Goal: Task Accomplishment & Management: Use online tool/utility

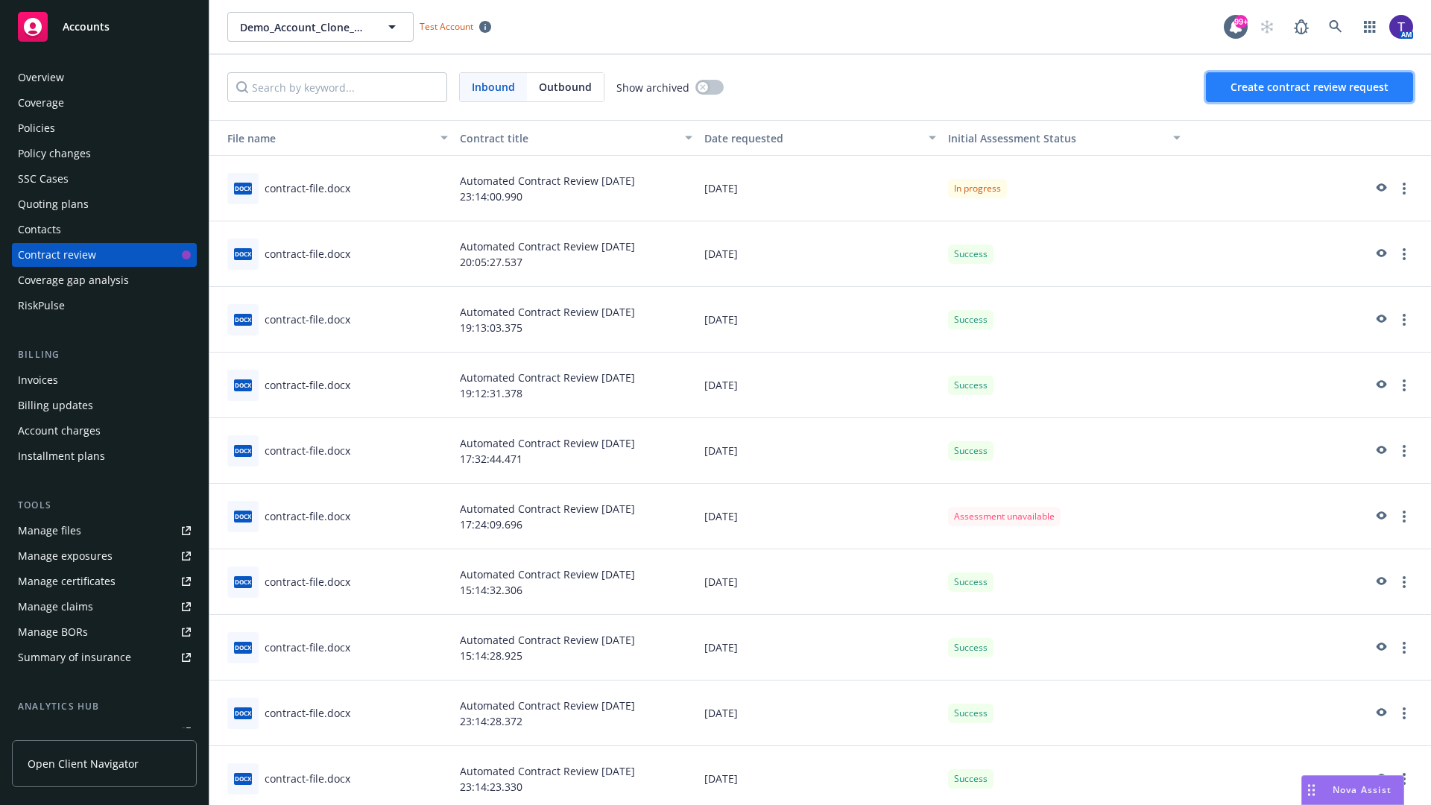
click at [1310, 87] on span "Create contract review request" at bounding box center [1309, 87] width 158 height 14
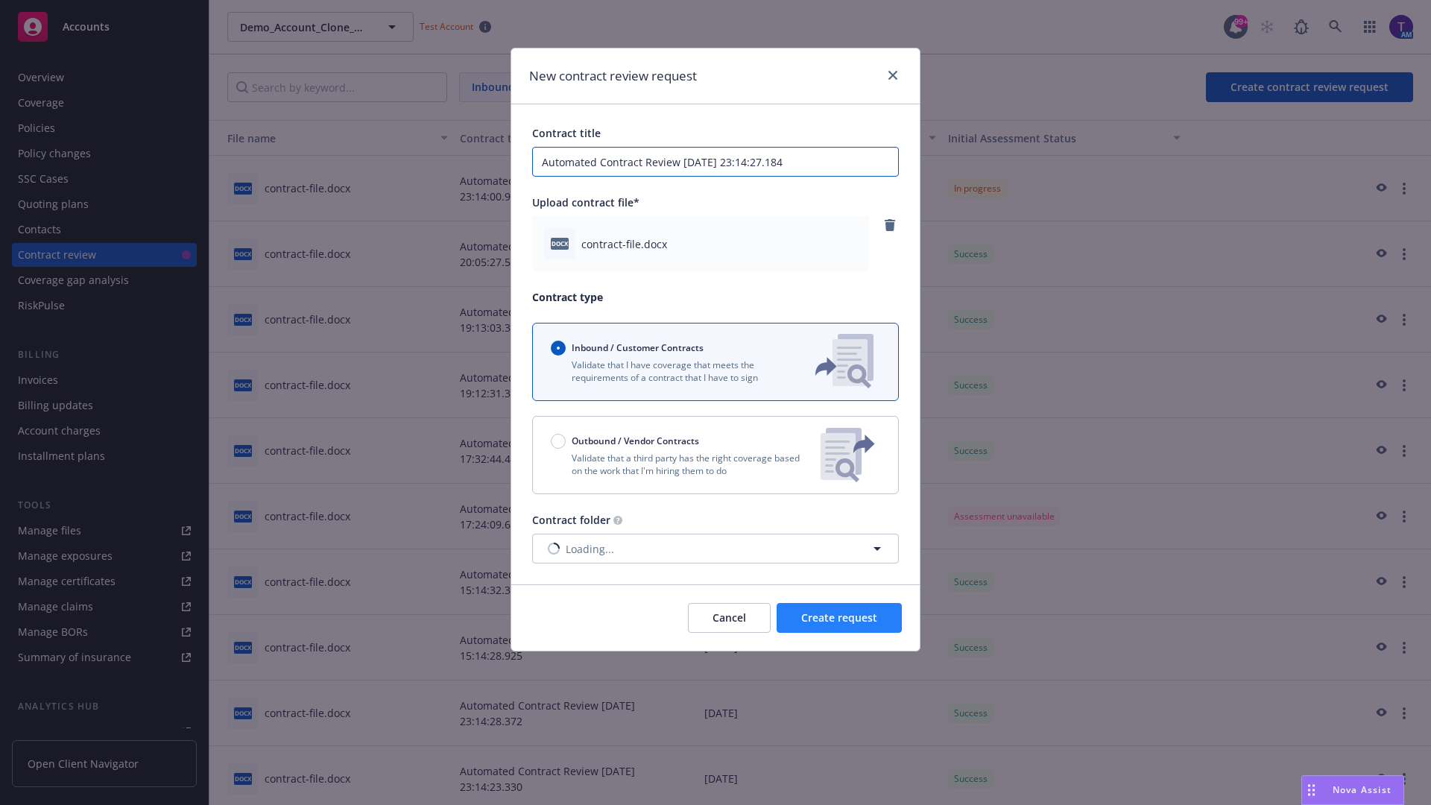
type input "Automated Contract Review 08-14-2025 23:14:27.184"
click at [839, 618] on span "Create request" at bounding box center [839, 617] width 76 height 14
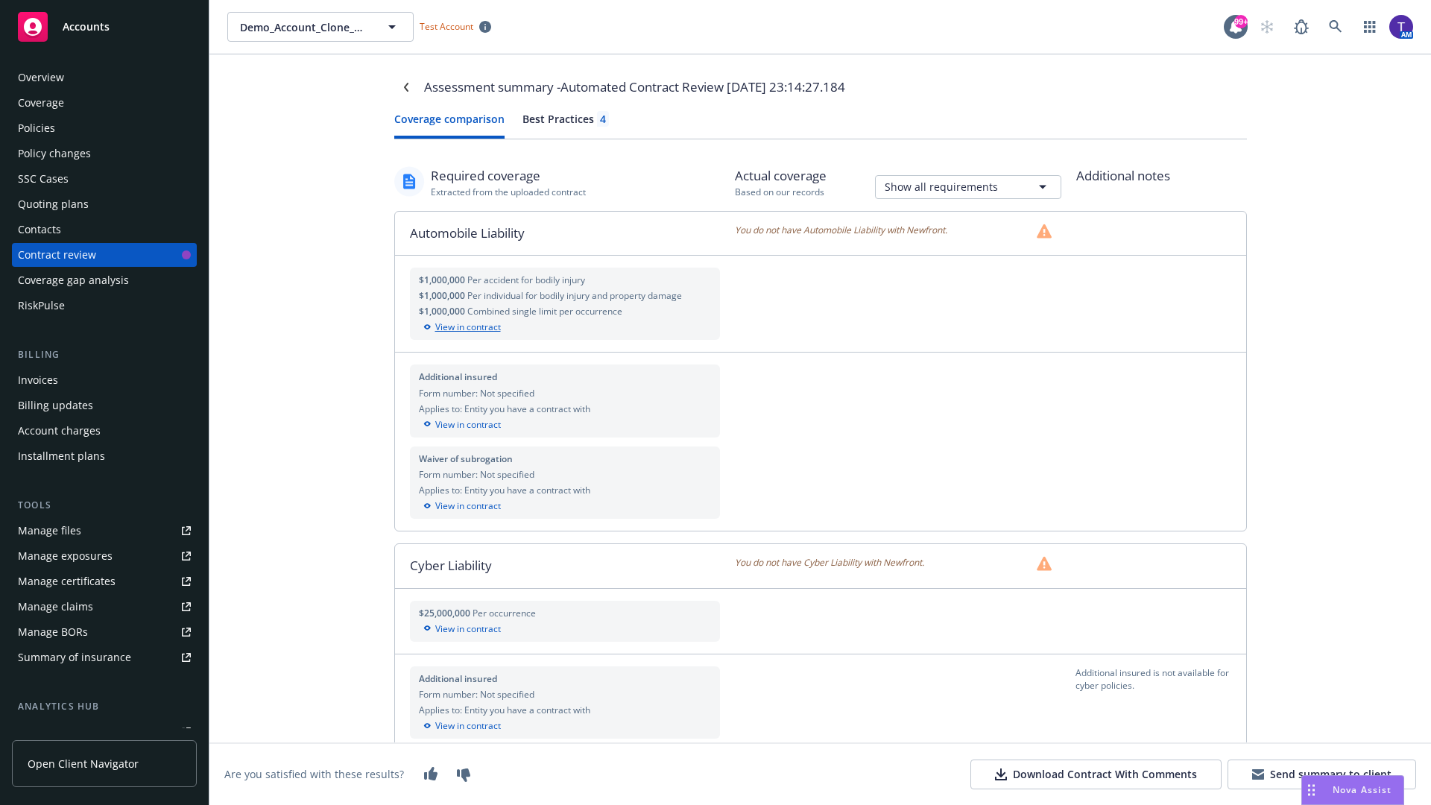
click at [564, 327] on div "View in contract" at bounding box center [565, 326] width 293 height 13
